Goal: Transaction & Acquisition: Purchase product/service

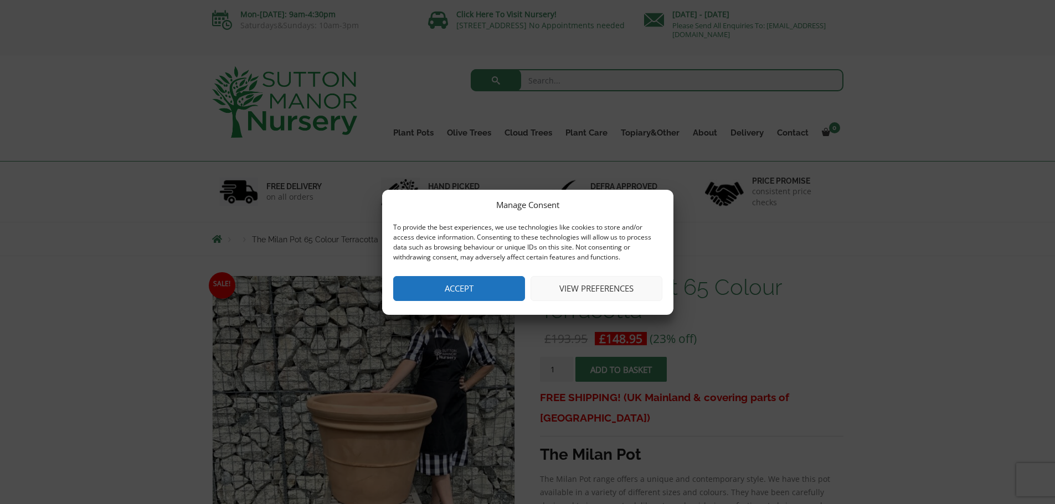
click at [451, 291] on button "Accept" at bounding box center [459, 288] width 132 height 25
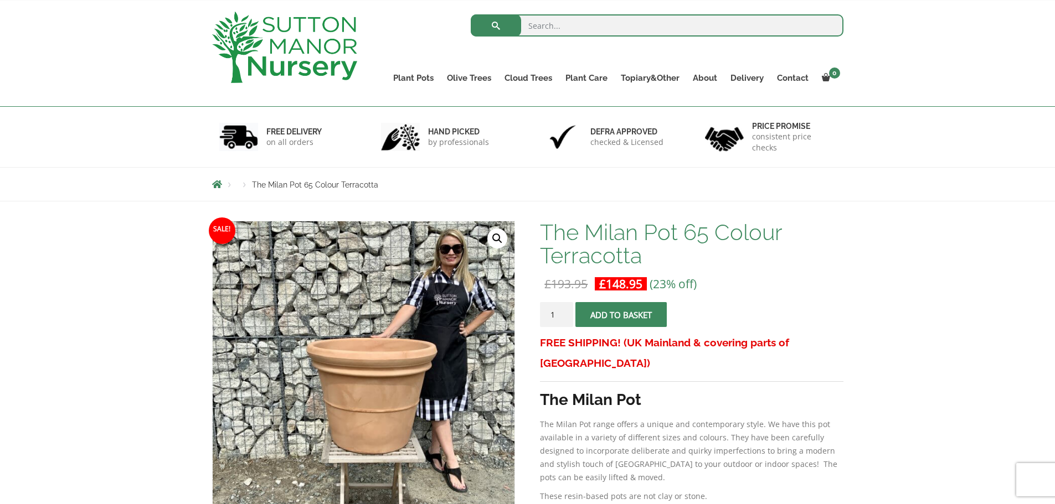
scroll to position [166, 0]
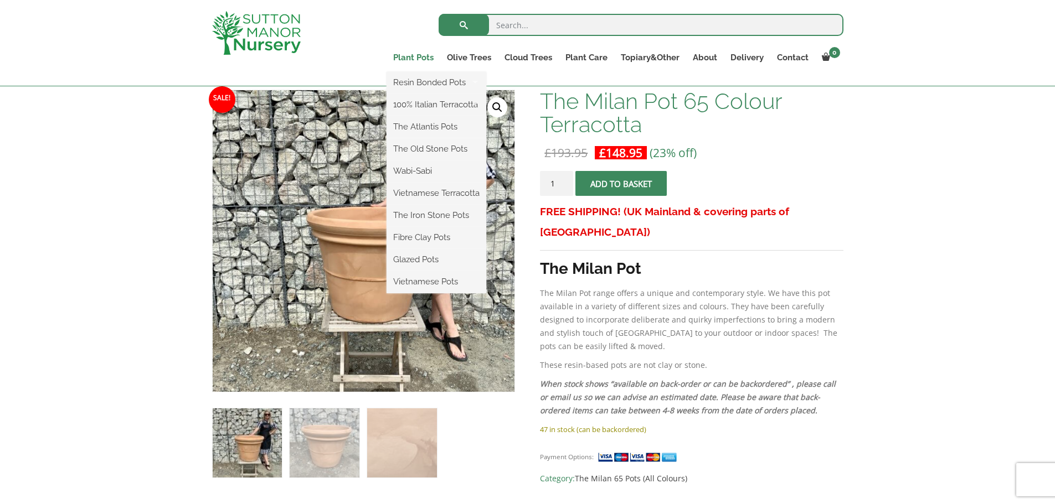
click at [427, 57] on link "Plant Pots" at bounding box center [413, 58] width 54 height 16
click at [428, 145] on link "The Old Stone Pots" at bounding box center [436, 149] width 100 height 17
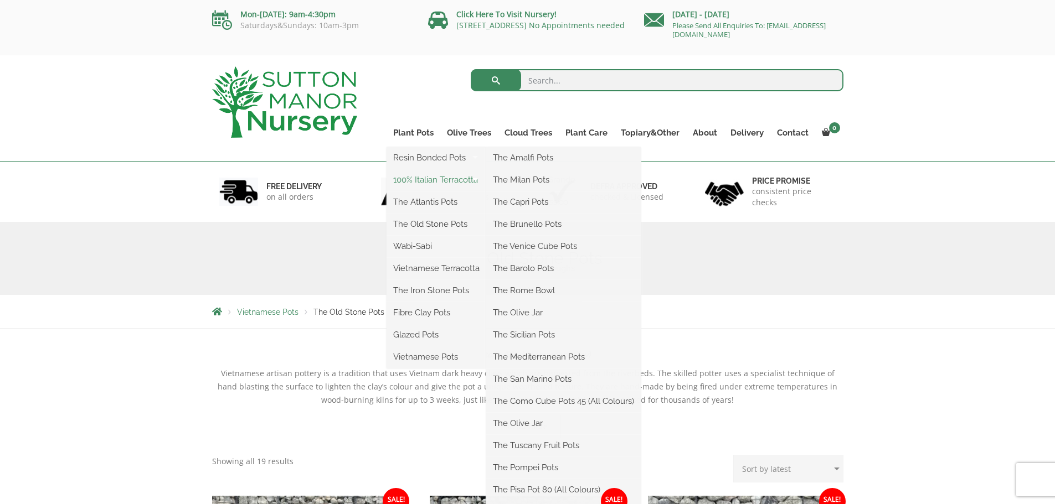
click at [429, 175] on link "100% Italian Terracotta" at bounding box center [436, 180] width 100 height 17
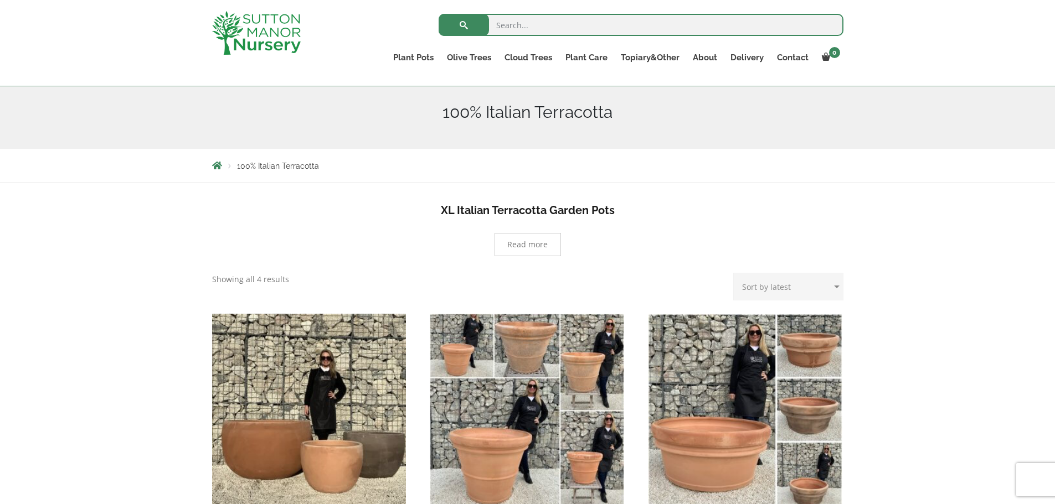
scroll to position [111, 0]
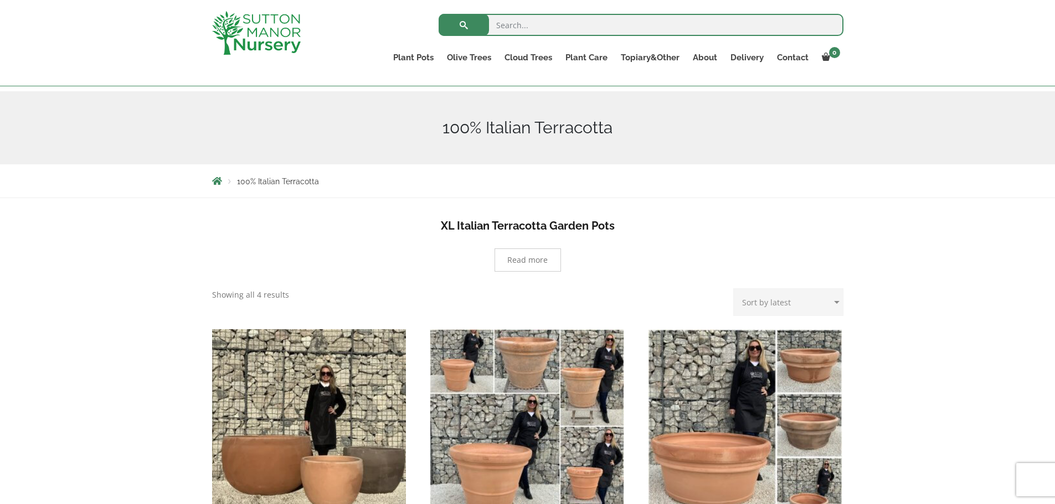
click at [518, 261] on span "Read more" at bounding box center [527, 260] width 40 height 8
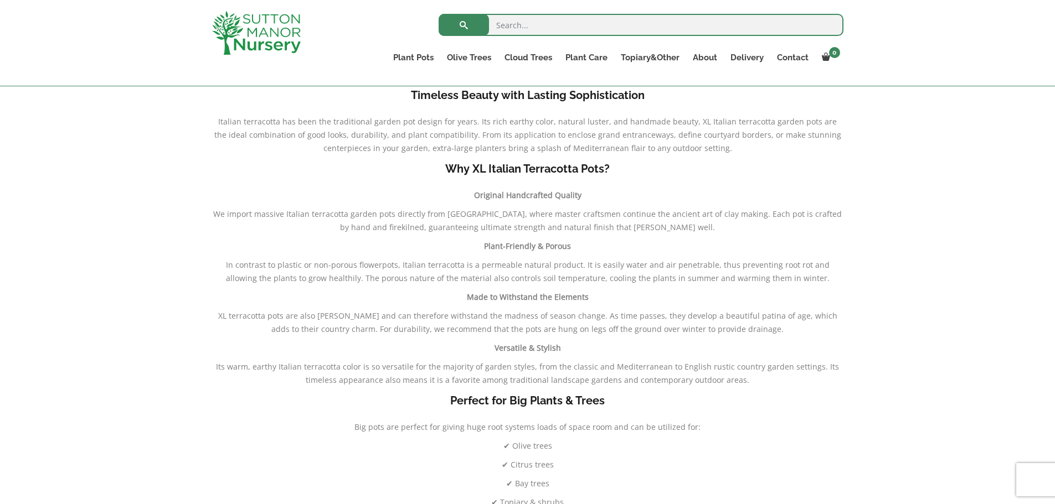
scroll to position [277, 0]
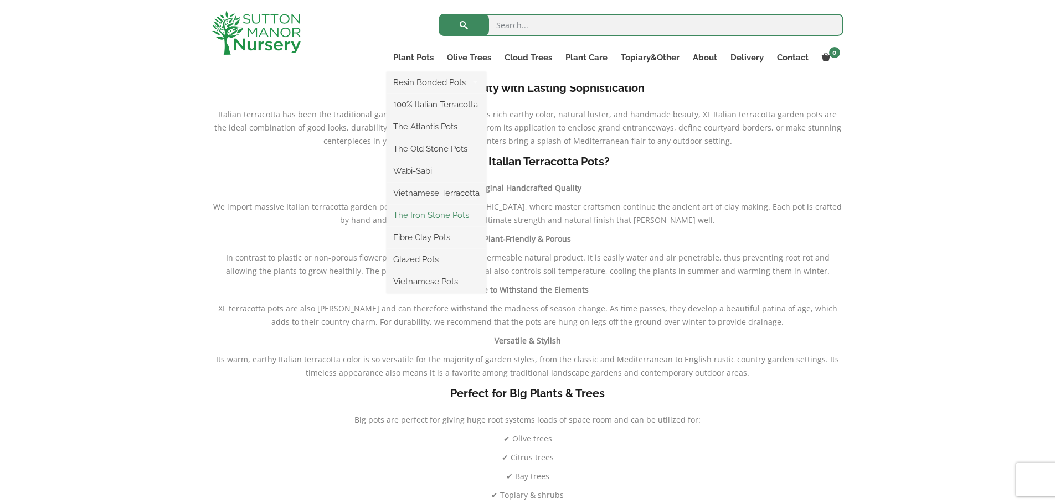
click at [428, 211] on link "The Iron Stone Pots" at bounding box center [436, 215] width 100 height 17
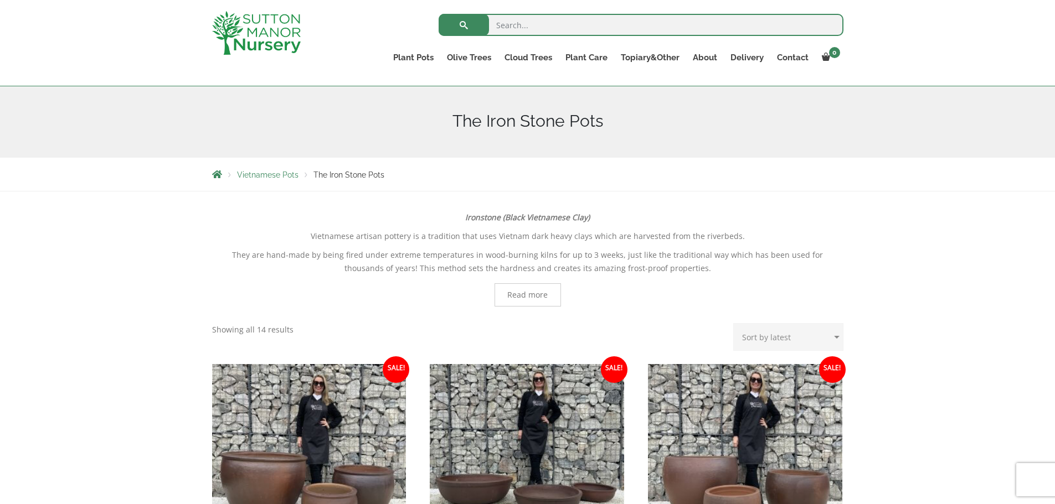
scroll to position [111, 0]
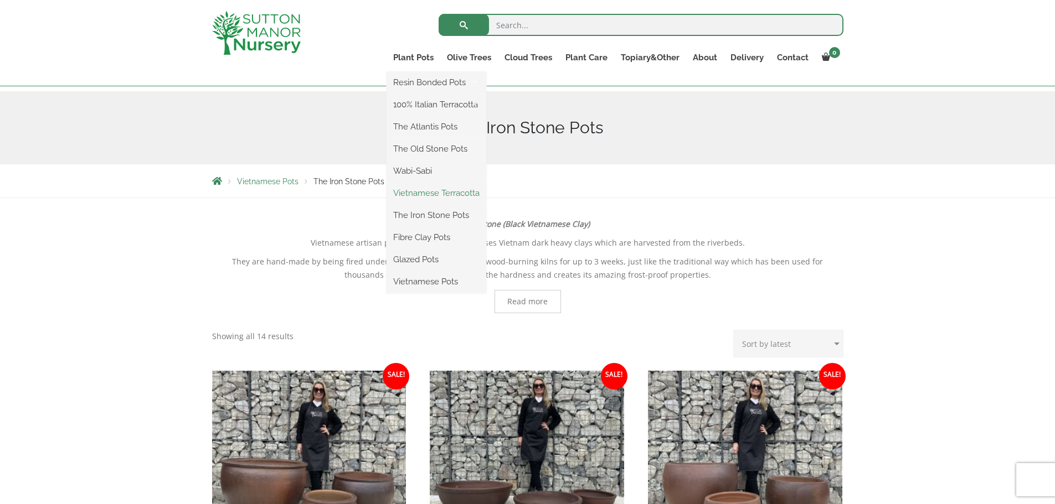
click at [433, 195] on link "Vietnamese Terracotta" at bounding box center [436, 193] width 100 height 17
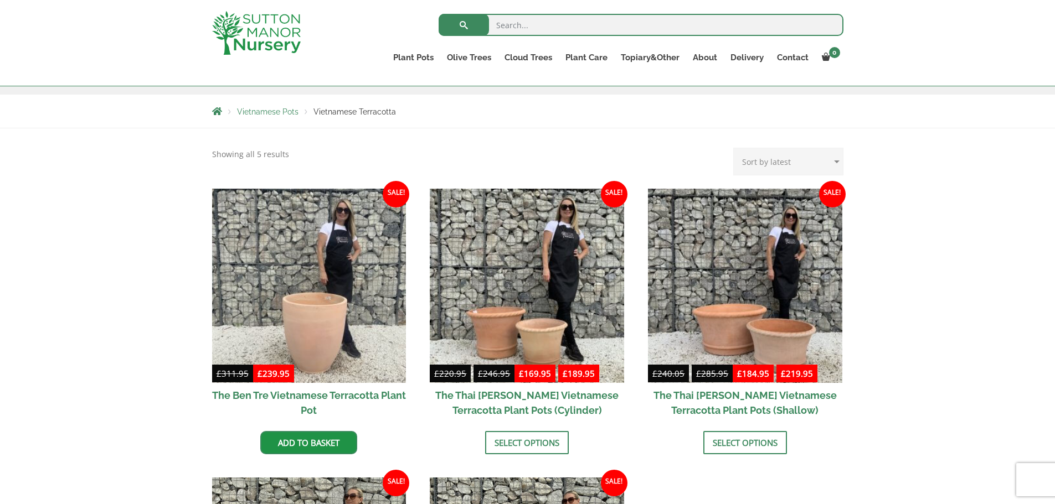
scroll to position [166, 0]
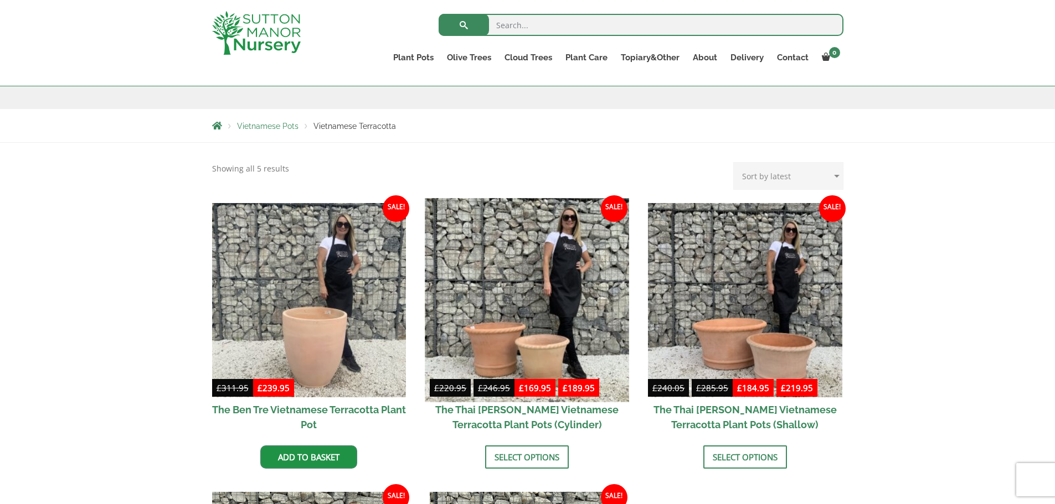
click at [512, 327] on img at bounding box center [527, 300] width 204 height 204
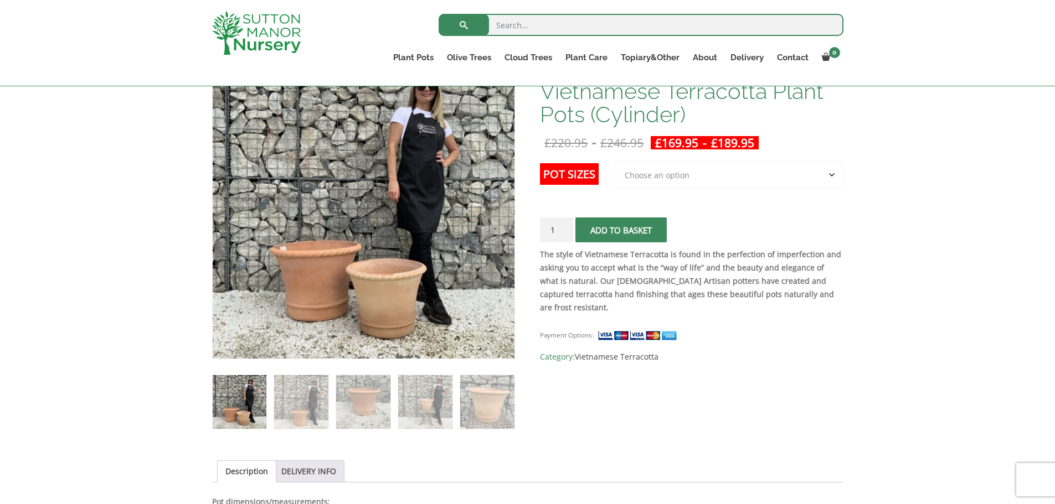
scroll to position [221, 0]
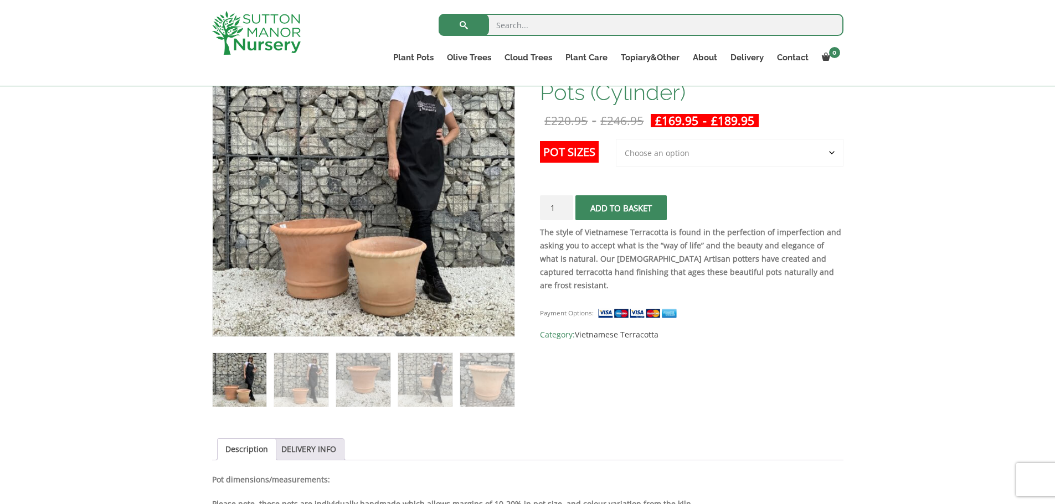
click at [721, 162] on select "Choose an option 2nd to Largest Pot In The Picture Largest pot In The Picture" at bounding box center [730, 153] width 228 height 28
click at [224, 381] on img at bounding box center [240, 380] width 54 height 54
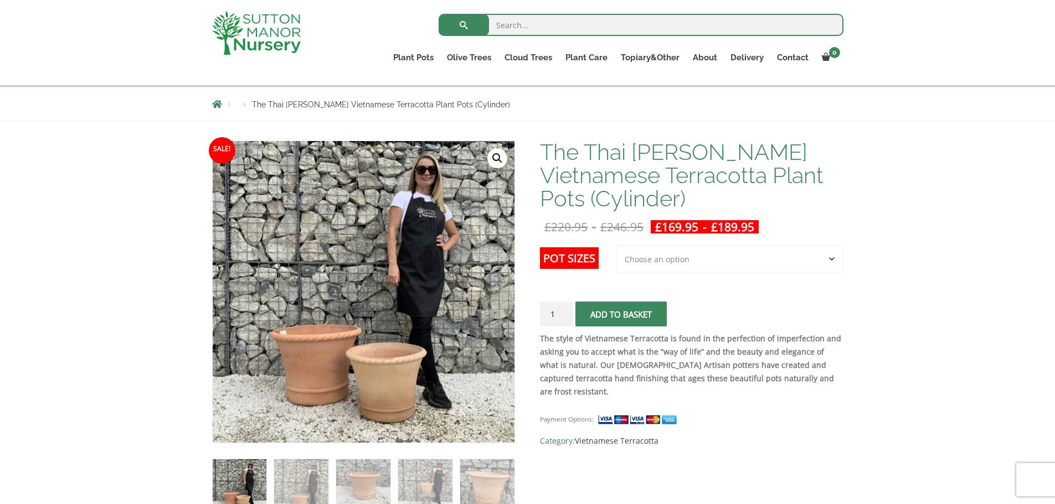
scroll to position [0, 0]
